Goal: Transaction & Acquisition: Purchase product/service

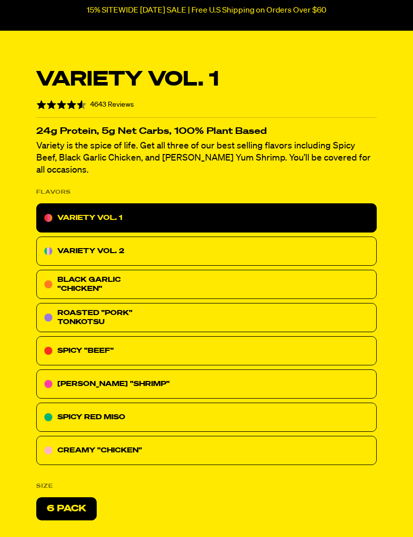
click at [69, 345] on p "SPICY "BEEF"" at bounding box center [85, 351] width 56 height 12
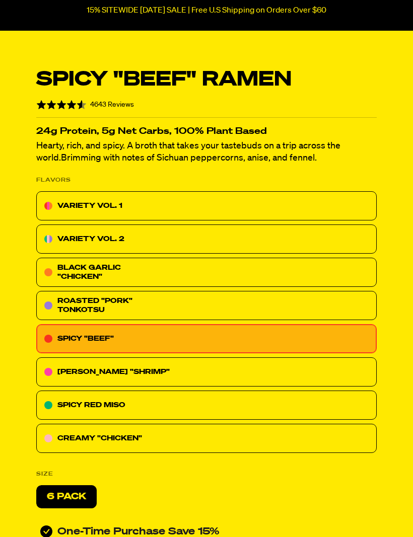
click at [91, 333] on p "SPICY "BEEF"" at bounding box center [85, 339] width 56 height 12
click at [74, 371] on p "[PERSON_NAME] "SHRIMP"" at bounding box center [113, 372] width 112 height 12
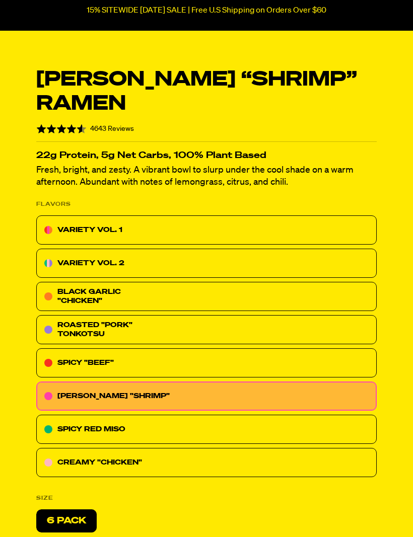
click at [79, 322] on span "ROASTED "PORK" TONKOTSU" at bounding box center [94, 330] width 75 height 16
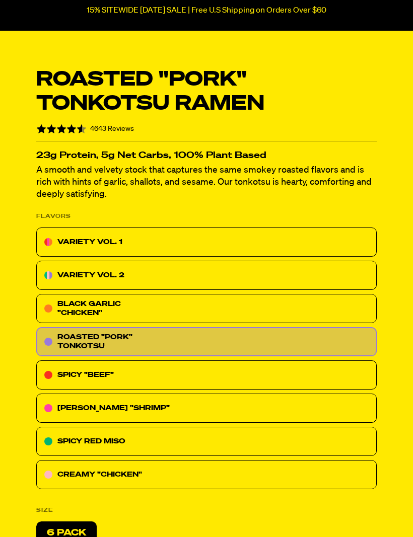
click at [62, 446] on p "SPICY RED MISO" at bounding box center [91, 441] width 68 height 12
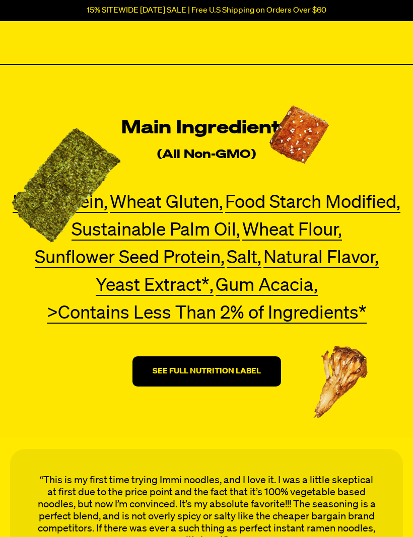
scroll to position [3672, 0]
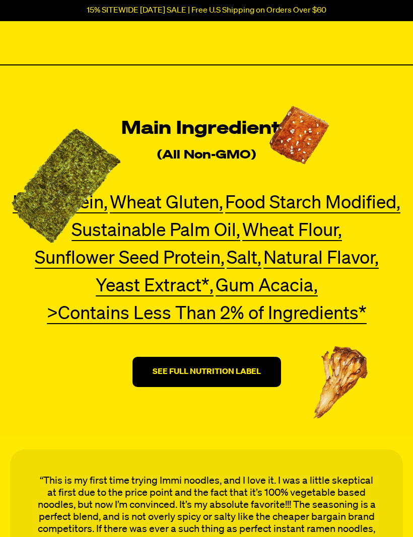
click at [176, 370] on strong "SEE FULL NUTRITION LABEL" at bounding box center [206, 372] width 108 height 8
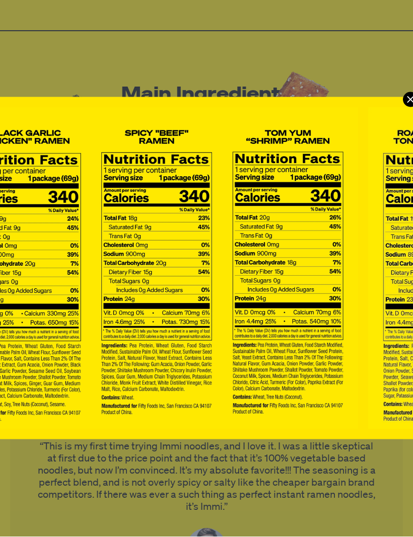
scroll to position [0, 0]
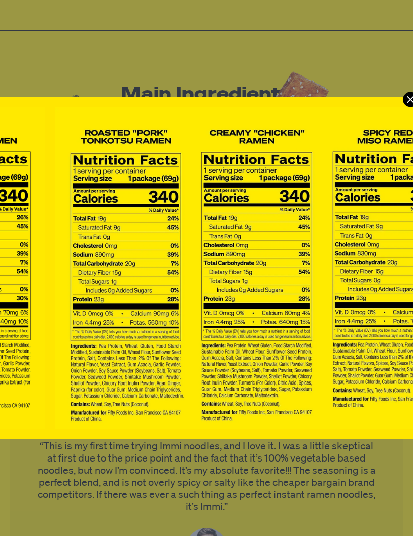
click at [405, 107] on img "Modal" at bounding box center [256, 268] width 403 height 323
click at [408, 98] on icon "Modal" at bounding box center [410, 99] width 15 height 15
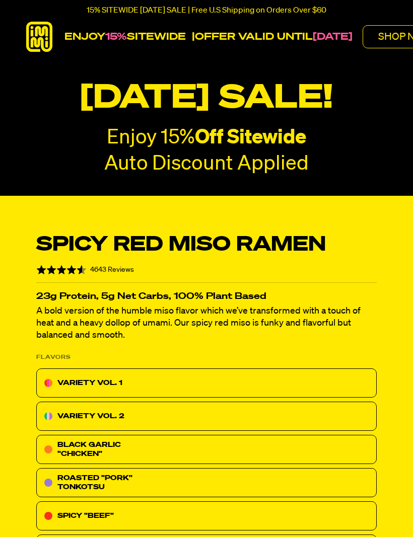
scroll to position [0, 0]
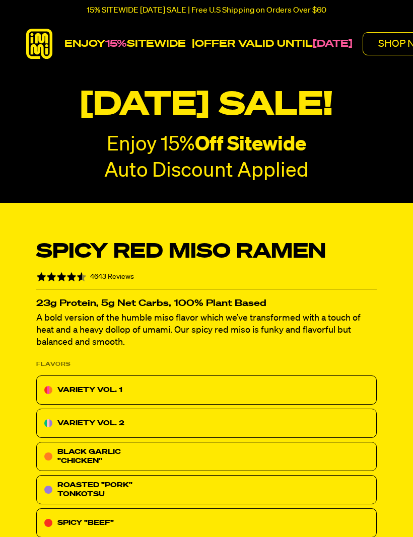
click at [400, 44] on p "SHOP NOW" at bounding box center [404, 44] width 53 height 10
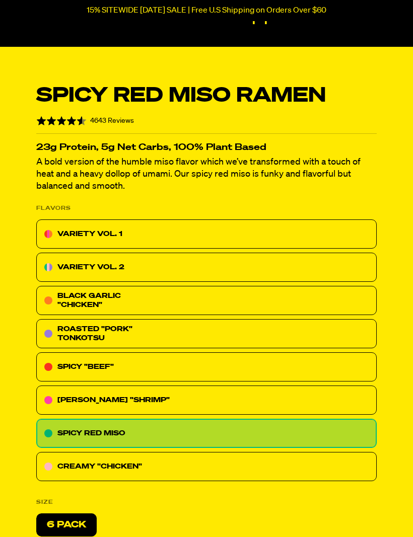
scroll to position [166, 0]
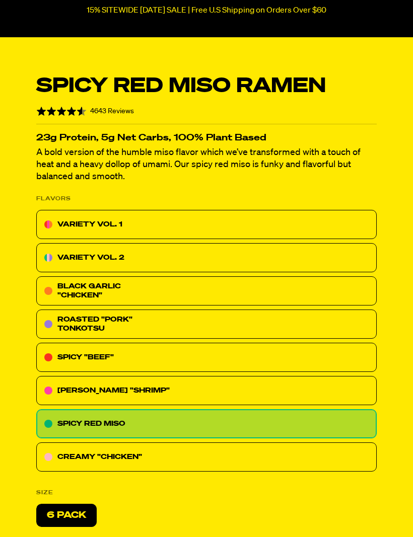
click at [212, 359] on div "SPICY "BEEF"" at bounding box center [206, 357] width 340 height 29
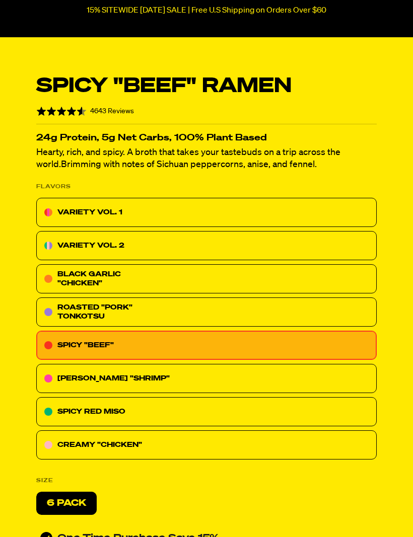
click at [210, 373] on div "[PERSON_NAME] "SHRIMP"" at bounding box center [206, 378] width 340 height 29
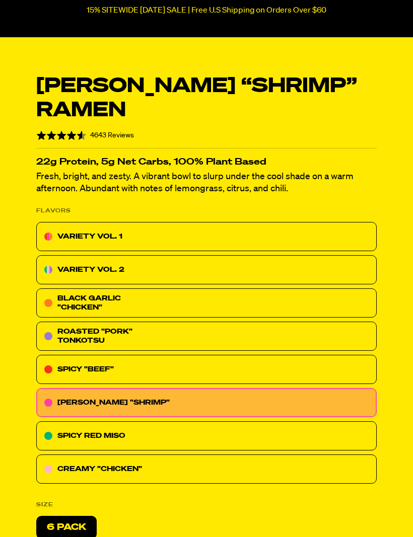
click at [239, 355] on div "SPICY "BEEF"" at bounding box center [206, 369] width 340 height 29
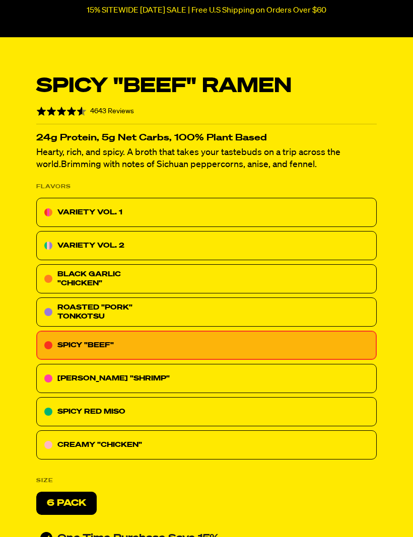
click at [263, 303] on div "ROASTED "PORK" TONKOTSU" at bounding box center [206, 311] width 340 height 29
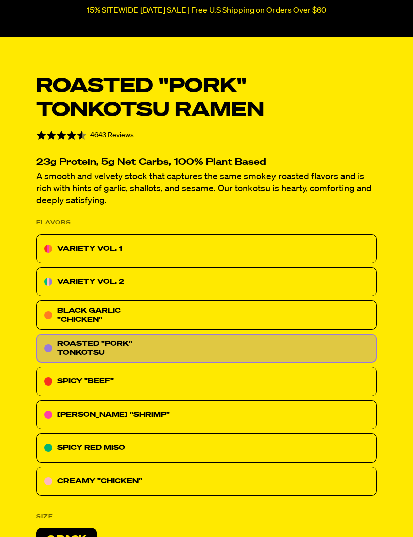
click at [233, 377] on div "SPICY "BEEF"" at bounding box center [206, 381] width 340 height 29
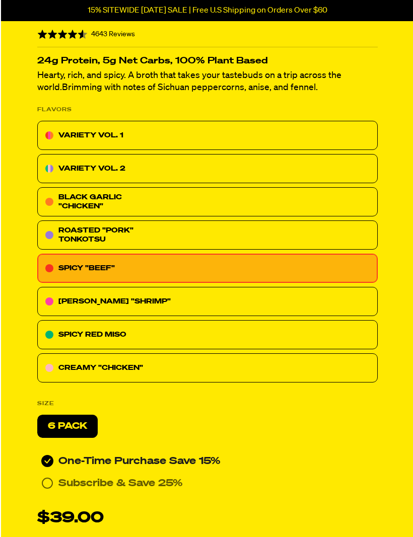
scroll to position [243, 0]
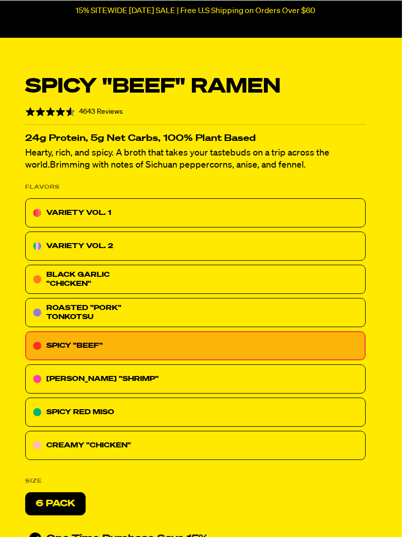
click at [316, 206] on div "VARIETY VOL. 1" at bounding box center [195, 212] width 340 height 29
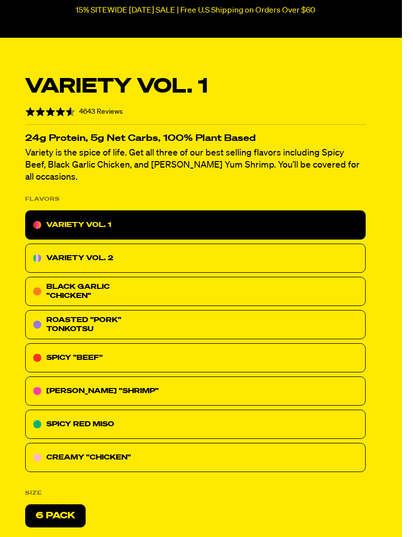
click at [337, 244] on div "VARIETY VOL. 2" at bounding box center [195, 258] width 340 height 29
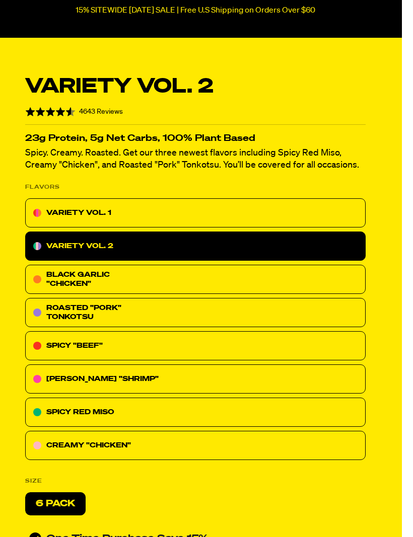
click at [260, 346] on div "SPICY "BEEF"" at bounding box center [195, 345] width 340 height 29
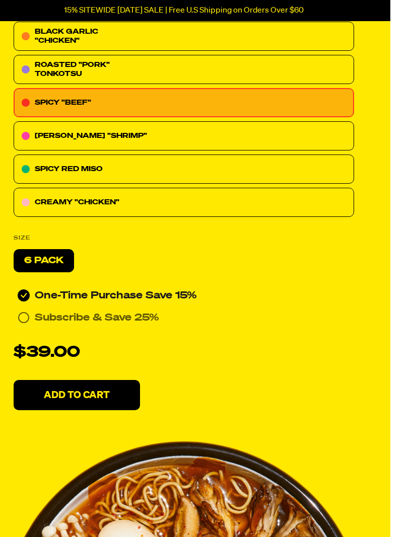
scroll to position [407, 23]
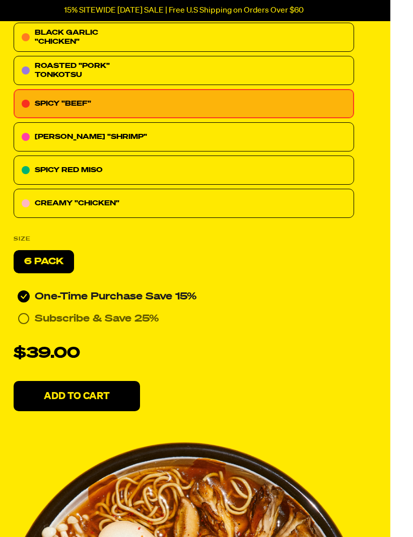
click at [48, 267] on div "6 Pack" at bounding box center [44, 261] width 60 height 23
click at [46, 257] on span "6 Pack" at bounding box center [43, 261] width 39 height 9
click at [93, 385] on button "Add To Cart" at bounding box center [77, 396] width 126 height 30
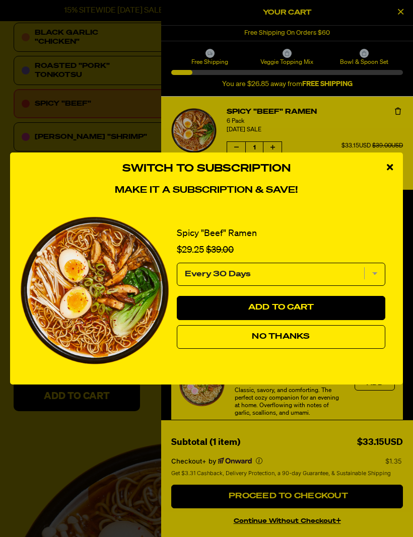
click at [231, 349] on button "No Thanks" at bounding box center [281, 337] width 208 height 24
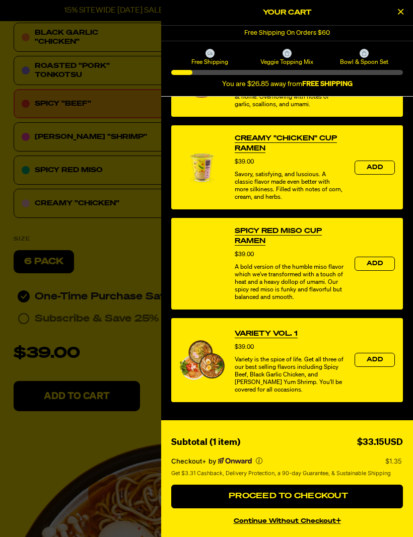
scroll to position [311, 0]
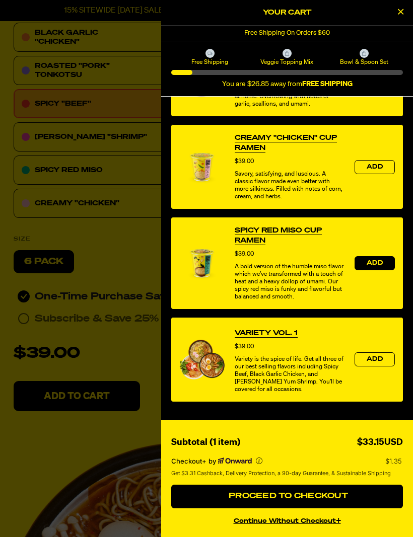
click at [382, 266] on span "Add" at bounding box center [374, 263] width 16 height 6
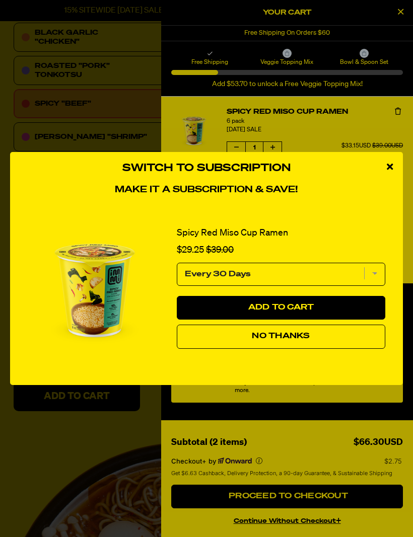
click at [343, 338] on button "No Thanks" at bounding box center [281, 337] width 208 height 24
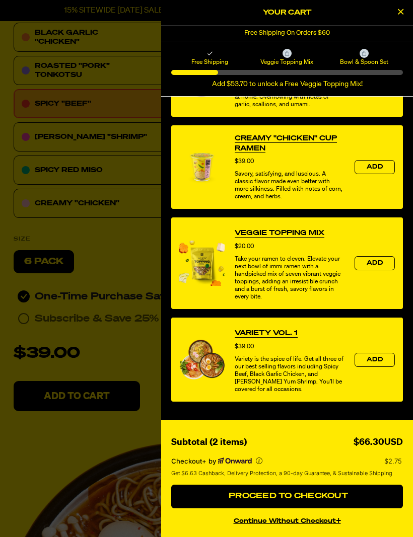
scroll to position [408, 0]
click at [367, 260] on span "Add" at bounding box center [374, 263] width 16 height 6
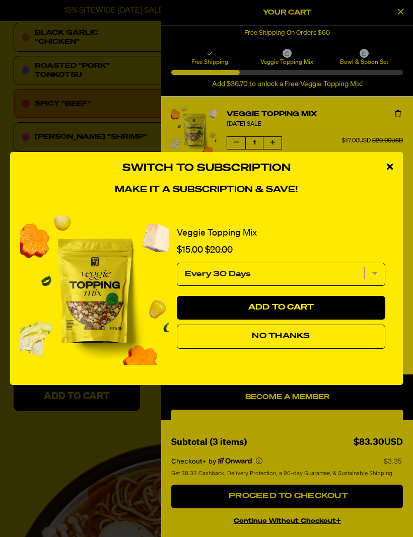
click at [337, 344] on button "No Thanks" at bounding box center [281, 337] width 208 height 24
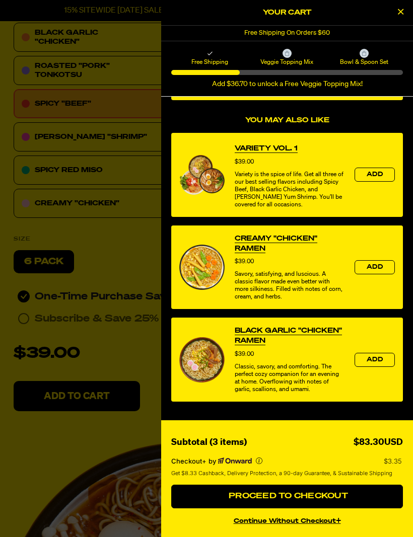
scroll to position [396, 0]
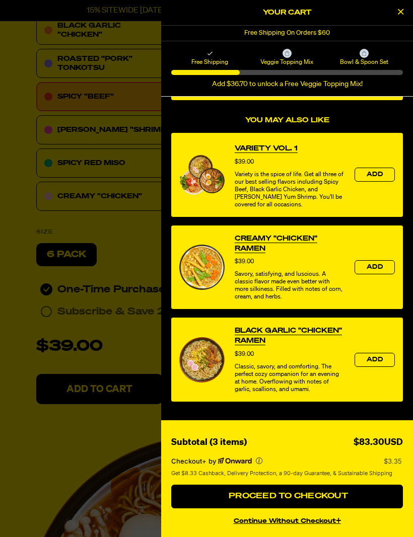
click at [309, 500] on span "Proceed to Checkout" at bounding box center [287, 496] width 122 height 8
